Goal: Task Accomplishment & Management: Manage account settings

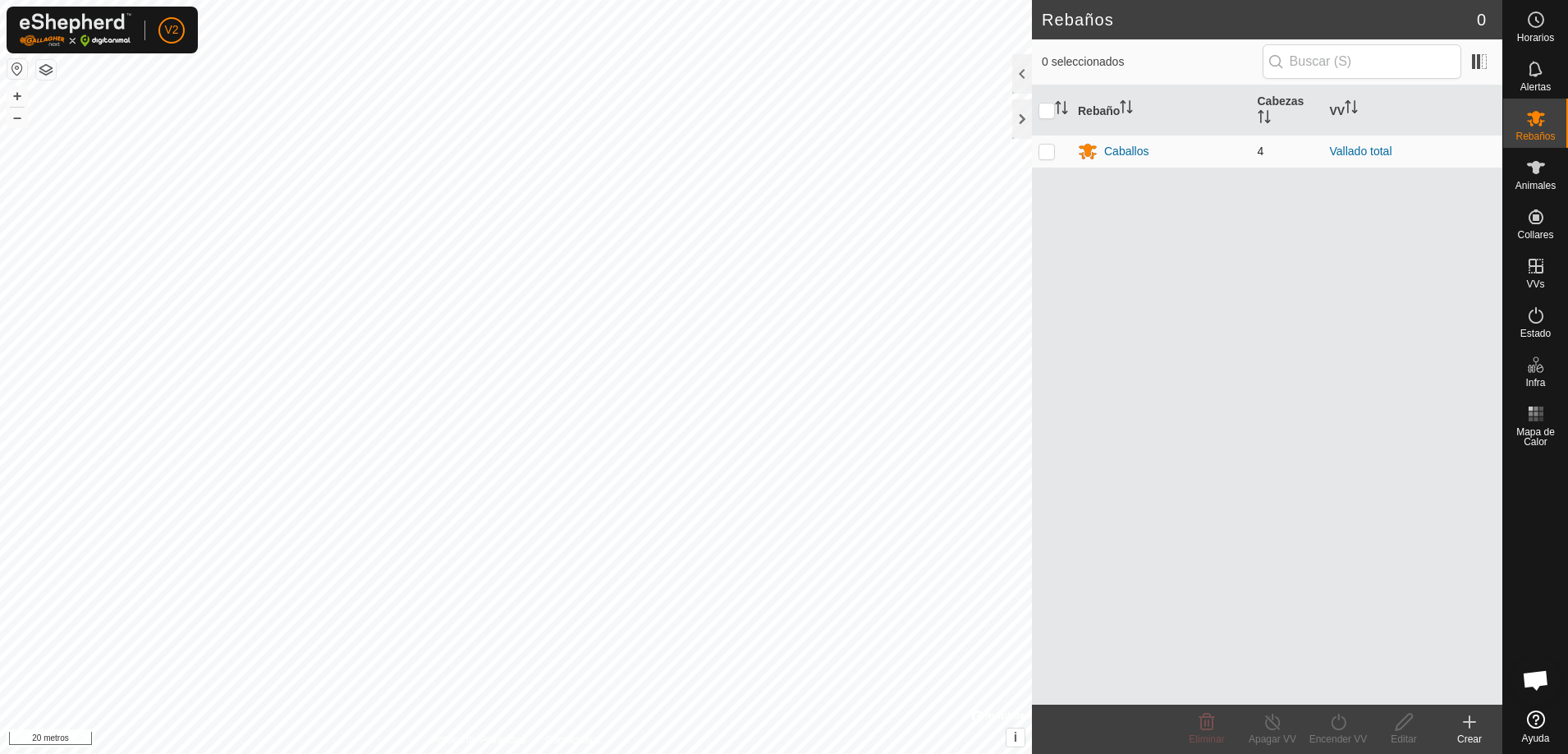
click at [1046, 152] on p-checkbox at bounding box center [1046, 151] width 17 height 13
checkbox input "true"
click at [1139, 148] on font "Caballos" at bounding box center [1126, 151] width 45 height 13
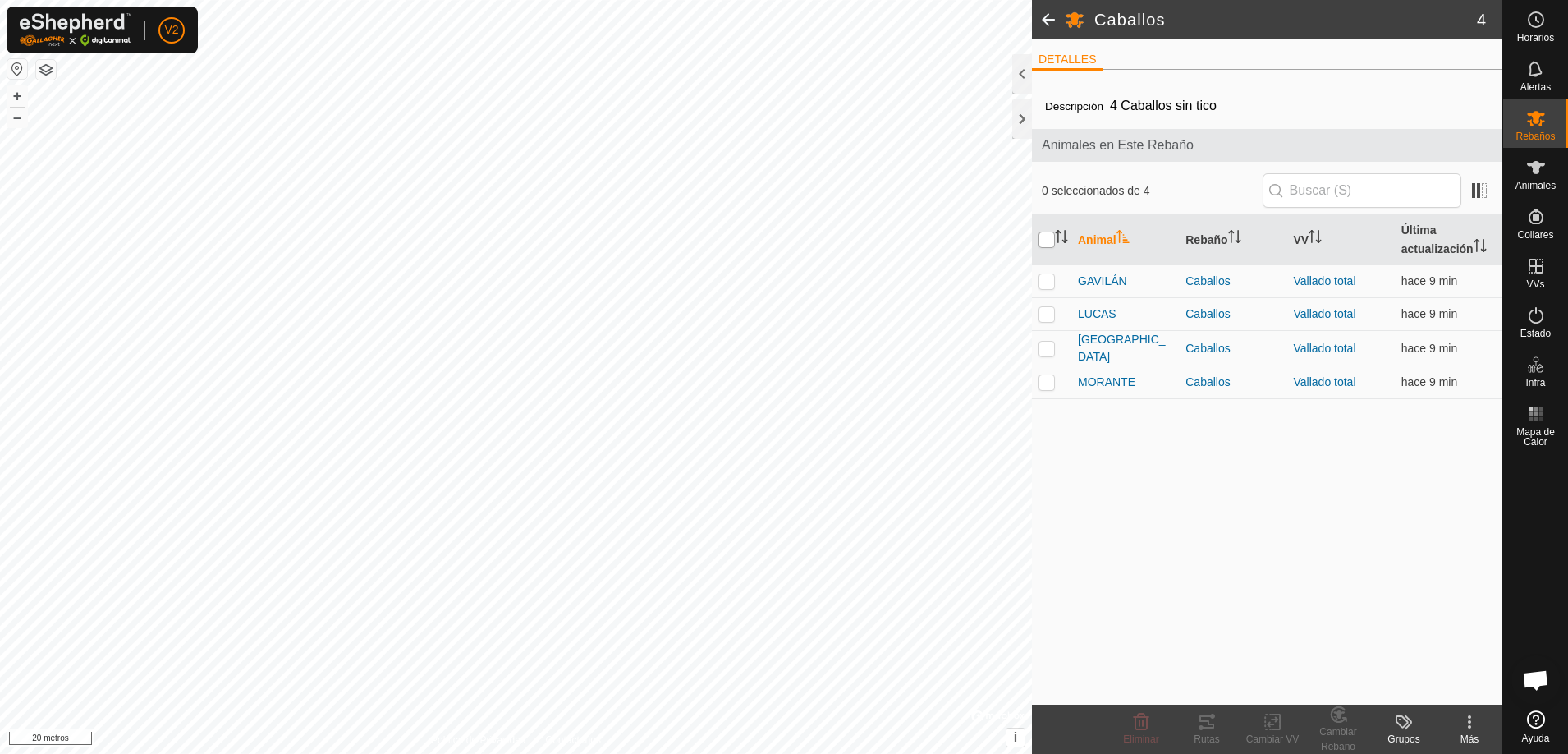
click at [1050, 234] on input "checkbox" at bounding box center [1046, 239] width 17 height 17
checkbox input "true"
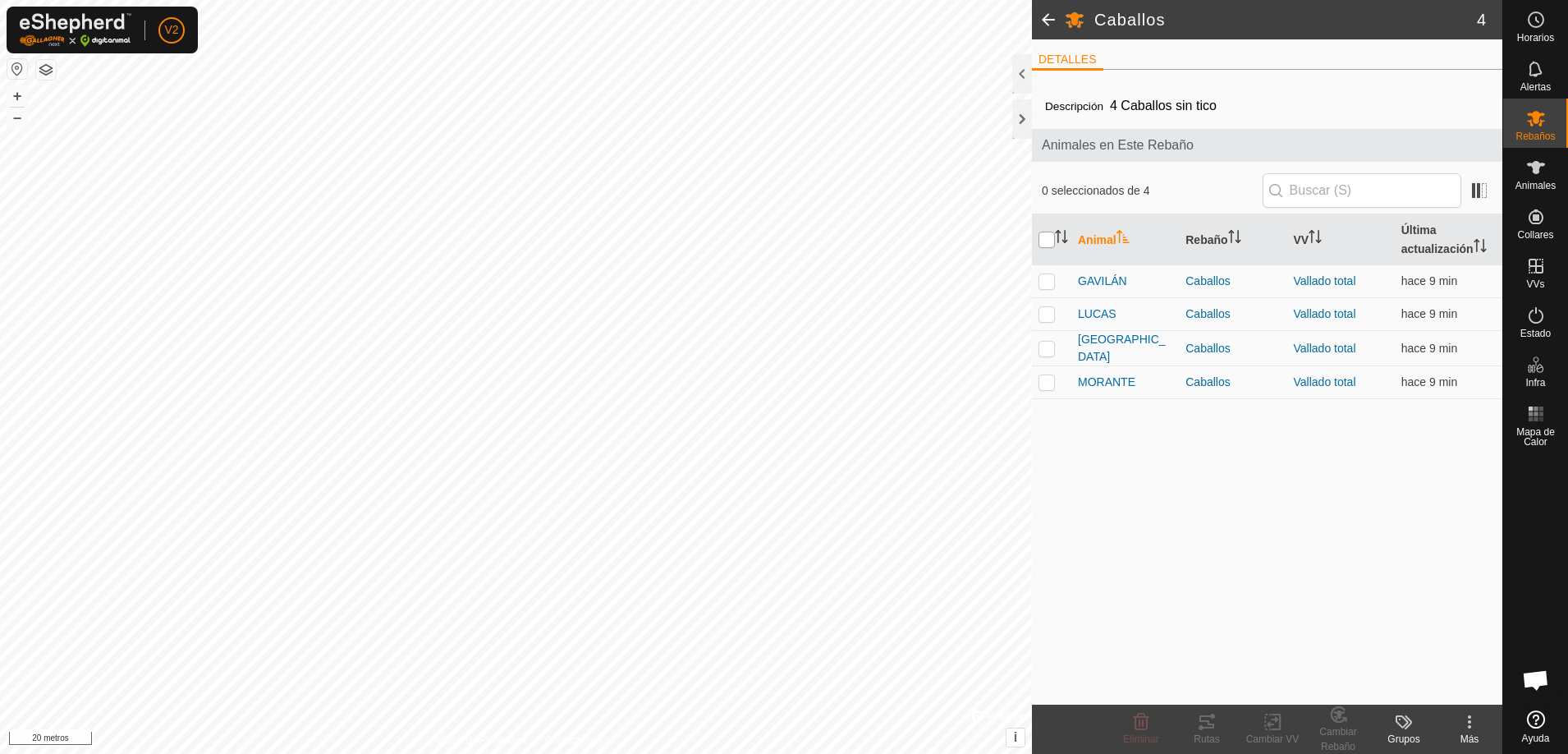
checkbox input "true"
click at [1205, 715] on icon at bounding box center [1207, 722] width 19 height 19
